Goal: Task Accomplishment & Management: Complete application form

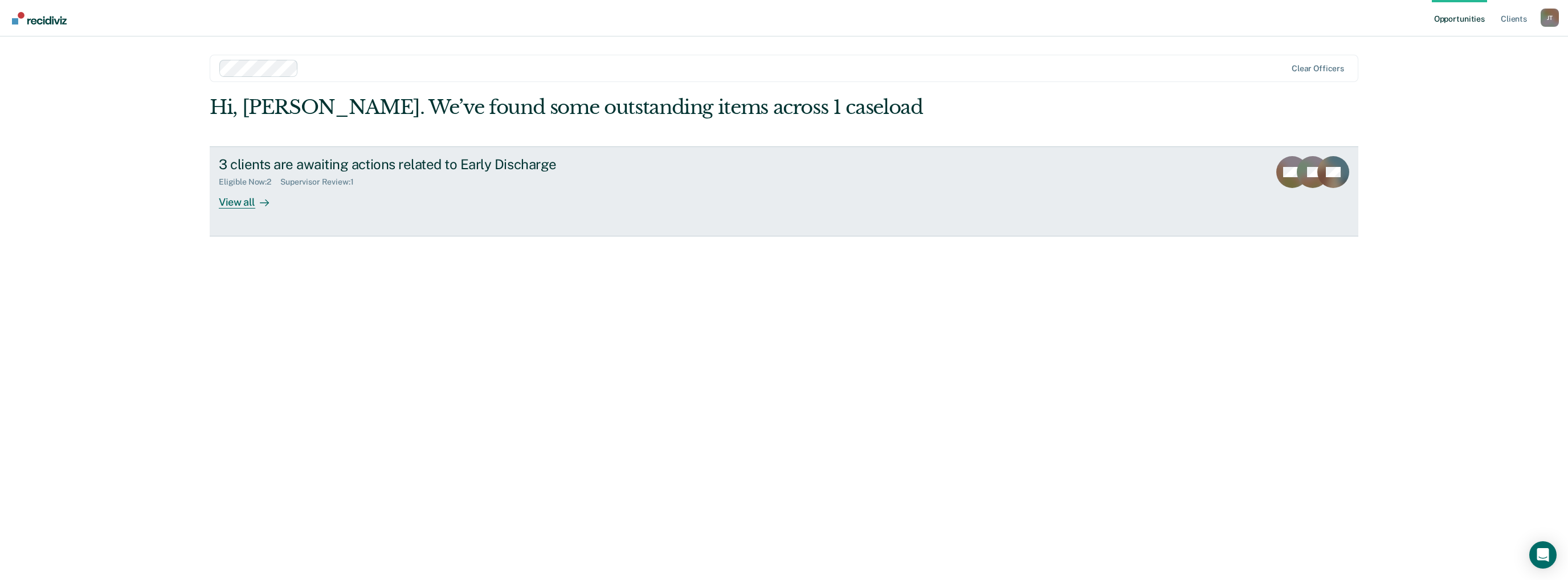
click at [236, 203] on div "View all" at bounding box center [251, 197] width 63 height 23
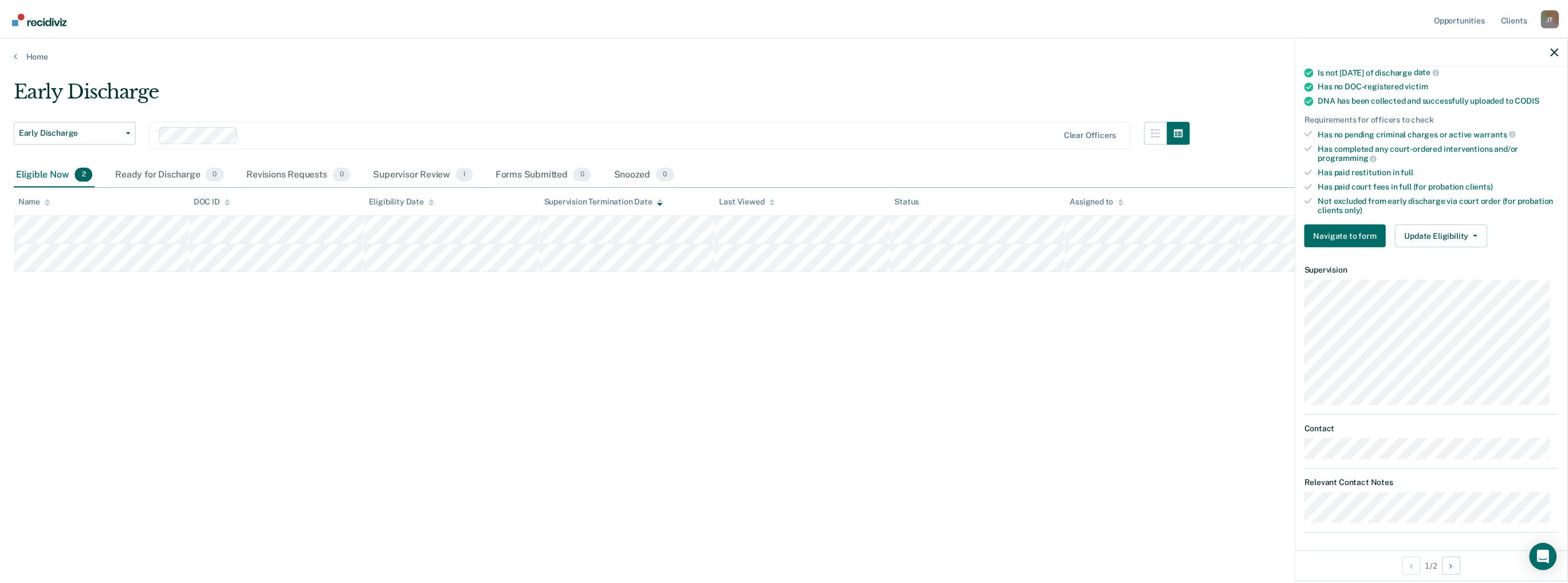
scroll to position [219, 0]
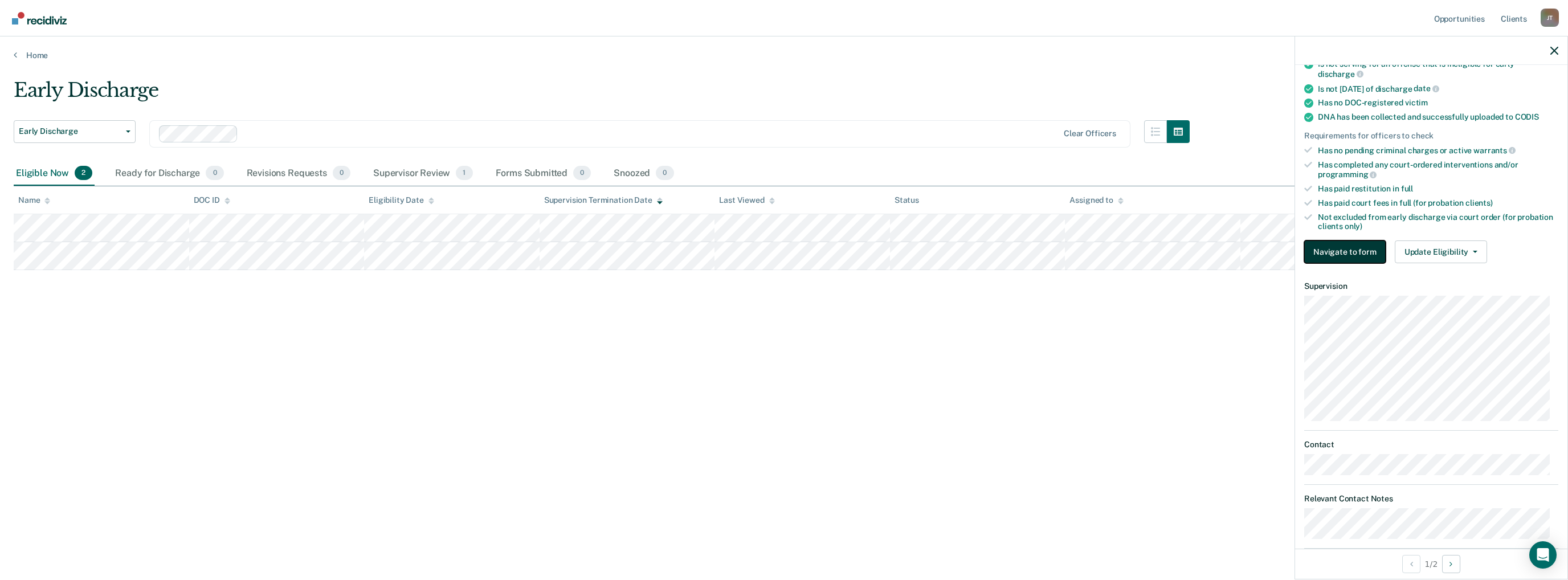
click at [1371, 245] on button "Navigate to form" at bounding box center [1345, 252] width 82 height 23
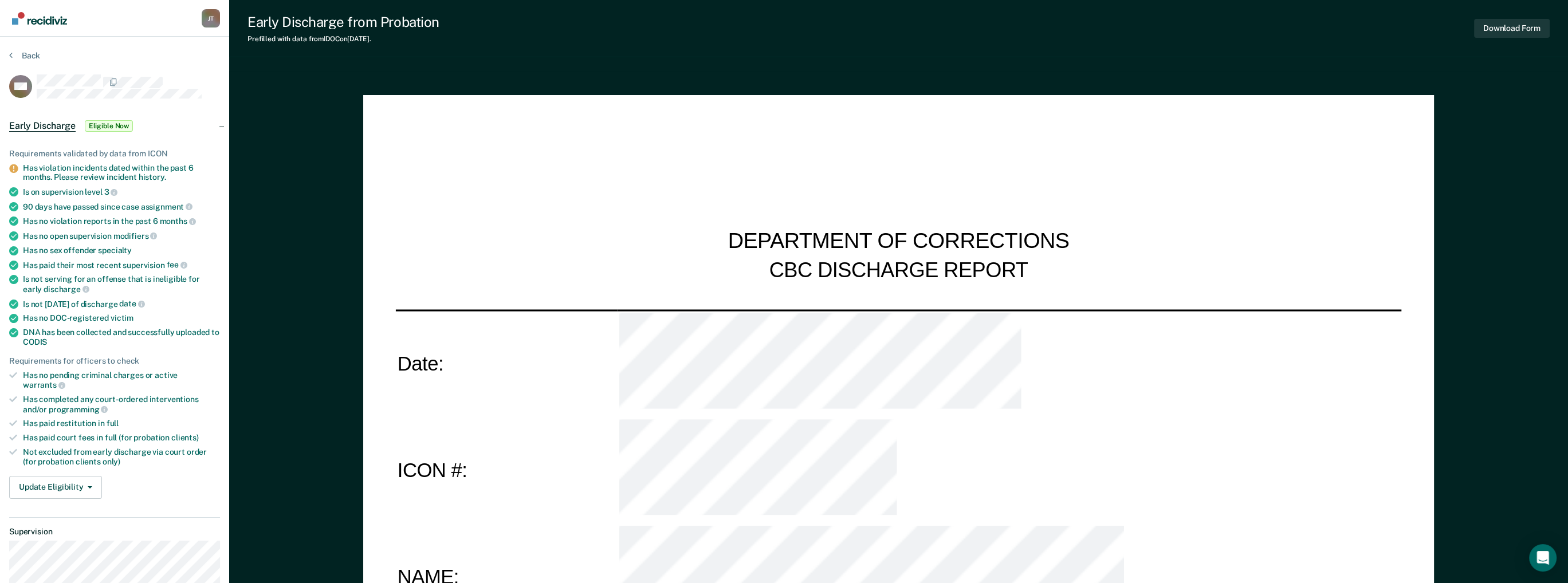
type textarea "x"
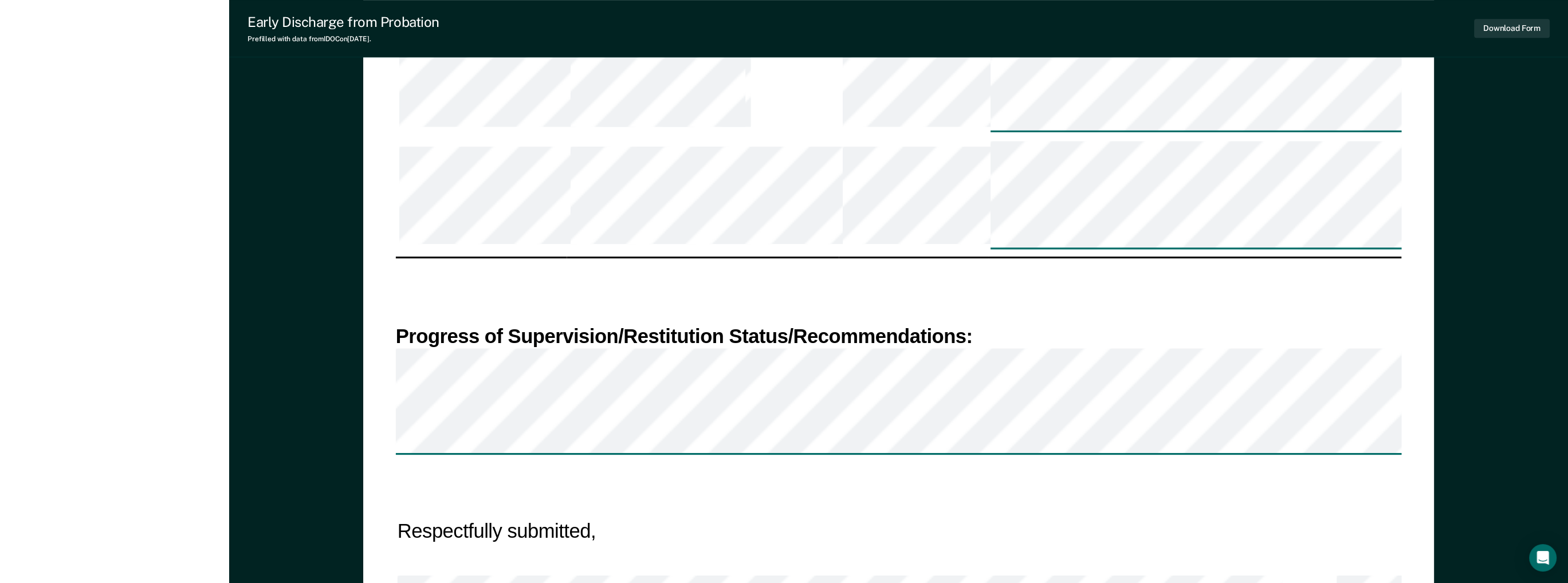
scroll to position [1604, 0]
